Goal: Task Accomplishment & Management: Manage account settings

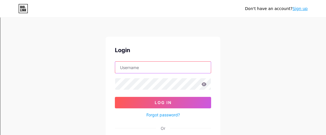
type input "[EMAIL_ADDRESS][DOMAIN_NAME]"
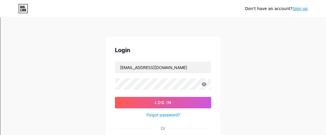
drag, startPoint x: 207, startPoint y: 9, endPoint x: 202, endPoint y: 2, distance: 9.3
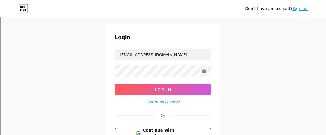
scroll to position [76, 0]
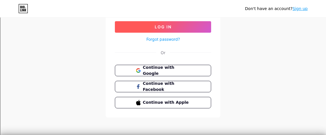
click at [155, 25] on span "Log In" at bounding box center [163, 26] width 17 height 5
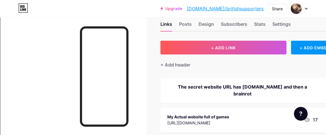
scroll to position [45, 0]
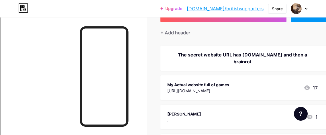
click at [310, 53] on div "The secret website URL has [DOMAIN_NAME] and then a brainrot" at bounding box center [243, 58] width 151 height 14
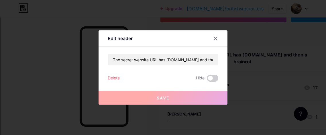
click at [206, 89] on div "Save" at bounding box center [163, 93] width 129 height 23
click at [207, 89] on div "Save" at bounding box center [163, 93] width 129 height 23
click at [209, 93] on button "Save" at bounding box center [163, 98] width 129 height 14
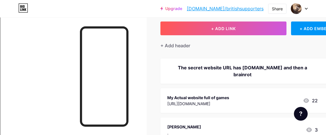
scroll to position [0, 0]
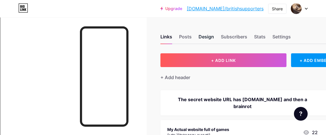
click at [212, 37] on div "Design" at bounding box center [206, 38] width 15 height 10
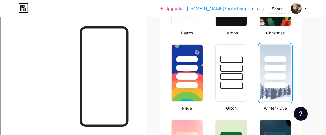
scroll to position [643, 0]
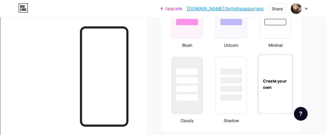
click at [285, 88] on div "Create your own" at bounding box center [275, 84] width 34 height 12
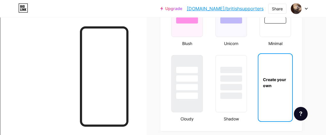
scroll to position [760, 0]
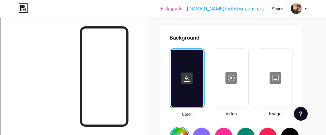
type input "#ffffff"
type input "#000000"
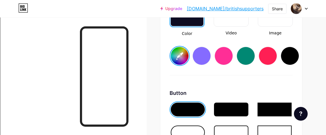
scroll to position [856, 0]
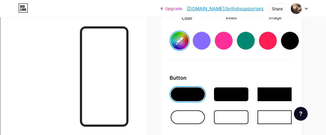
click at [277, 113] on div at bounding box center [275, 117] width 34 height 14
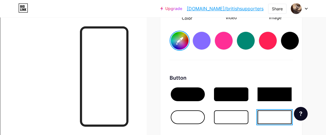
click at [237, 91] on div at bounding box center [231, 94] width 34 height 14
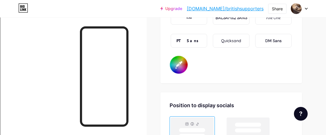
scroll to position [1049, 0]
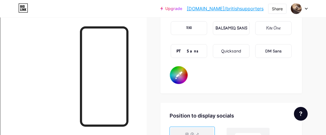
click at [263, 25] on div "Kite One" at bounding box center [274, 28] width 36 height 14
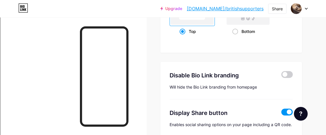
type input "#ffffff"
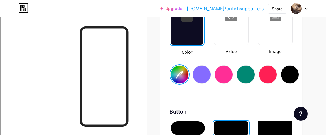
scroll to position [788, 0]
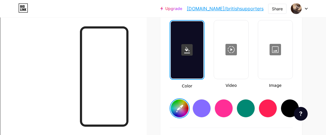
click at [270, 58] on div at bounding box center [275, 49] width 33 height 57
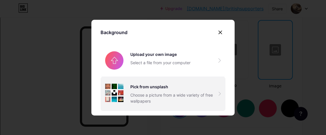
click at [182, 93] on div "Choose a picture from a wide variety of free wallpapers" at bounding box center [175, 98] width 88 height 12
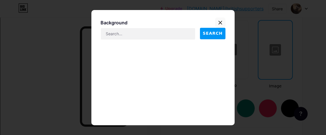
click at [224, 17] on div "Background" at bounding box center [163, 22] width 125 height 10
click at [220, 22] on icon at bounding box center [220, 22] width 3 height 3
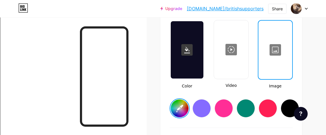
click at [273, 59] on div at bounding box center [275, 49] width 33 height 57
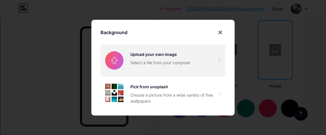
click at [134, 54] on input "file" at bounding box center [163, 60] width 125 height 32
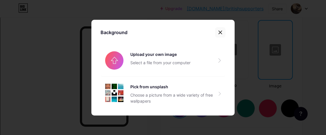
click at [220, 32] on icon at bounding box center [220, 32] width 3 height 3
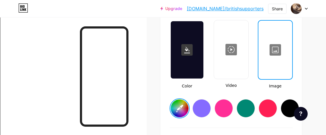
scroll to position [1206, 0]
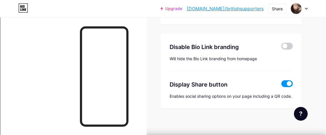
click at [224, 8] on link "[DOMAIN_NAME]/britishsupporters" at bounding box center [225, 8] width 77 height 7
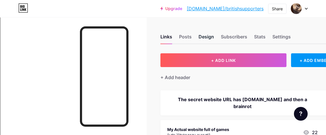
click at [207, 40] on div "Design" at bounding box center [206, 38] width 15 height 10
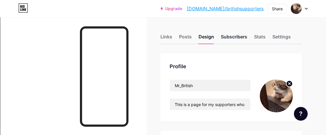
type input "#ffffff"
type input "#000000"
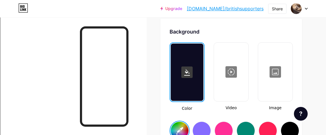
scroll to position [766, 0]
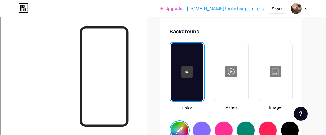
click at [274, 62] on div at bounding box center [275, 71] width 33 height 57
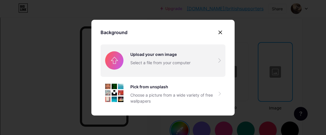
click at [208, 62] on input "file" at bounding box center [163, 60] width 125 height 32
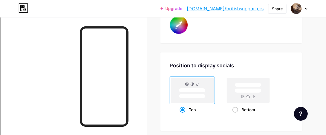
scroll to position [1177, 0]
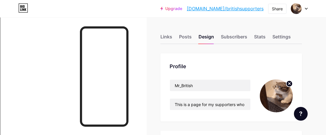
click at [219, 7] on link "[DOMAIN_NAME]/britishsupporters" at bounding box center [225, 8] width 77 height 7
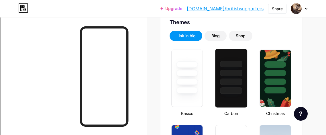
scroll to position [119, 0]
